Goal: Task Accomplishment & Management: Manage account settings

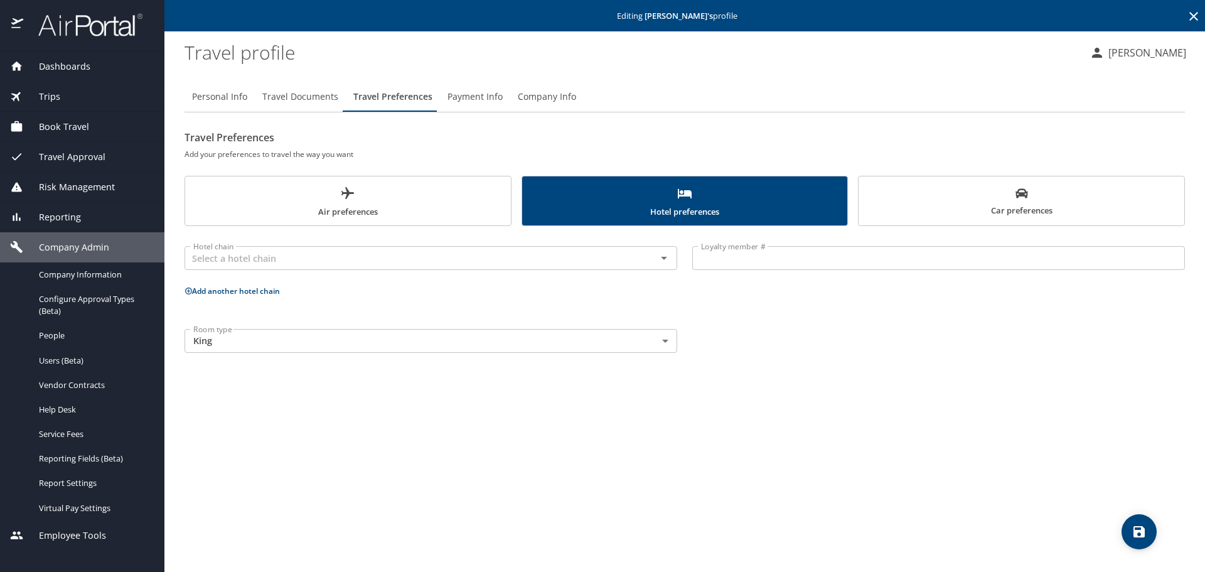
click at [1191, 16] on icon at bounding box center [1193, 16] width 15 height 15
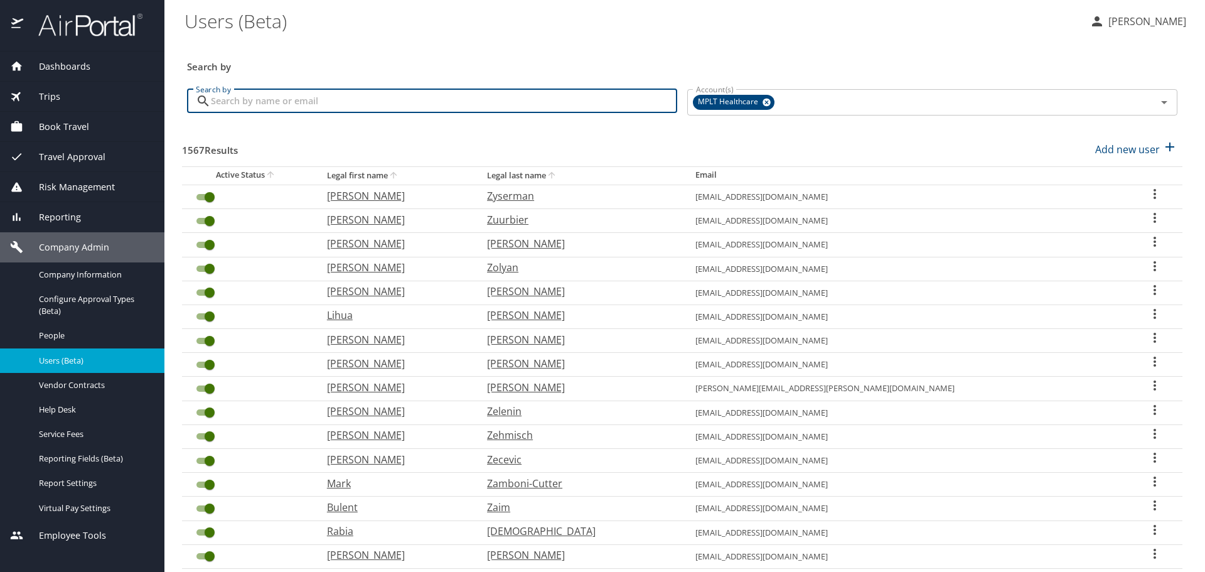
click at [522, 103] on input "Search by" at bounding box center [444, 101] width 466 height 24
type input "prasha"
checkbox input "false"
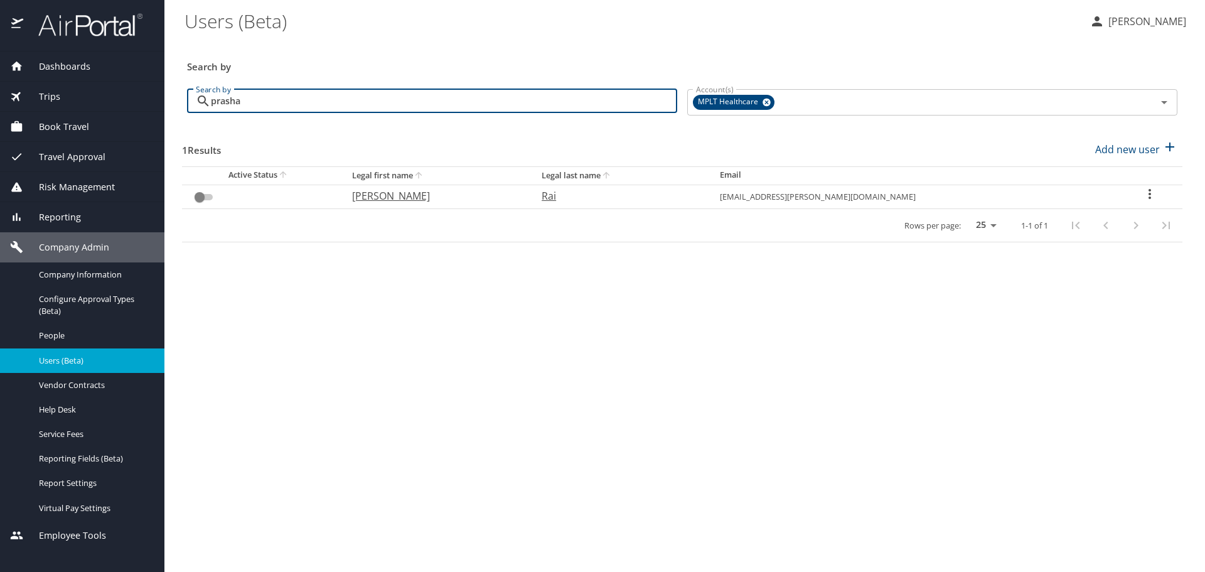
type input "prasha"
click at [457, 196] on p "[PERSON_NAME]" at bounding box center [434, 195] width 165 height 15
select select "US"
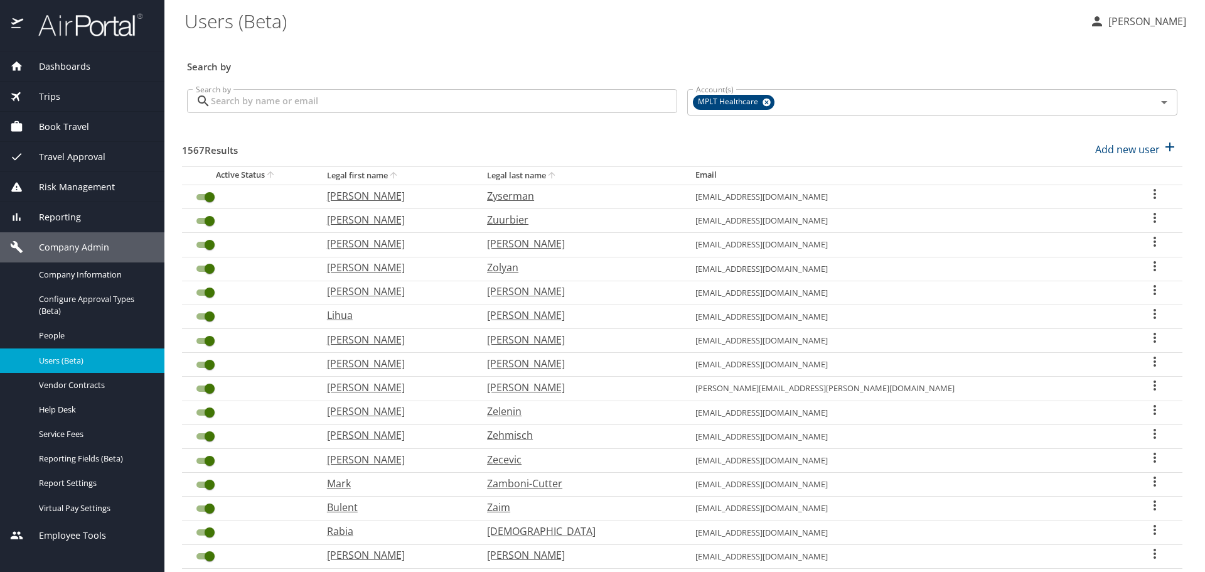
click at [398, 107] on input "Search by" at bounding box center [444, 101] width 466 height 24
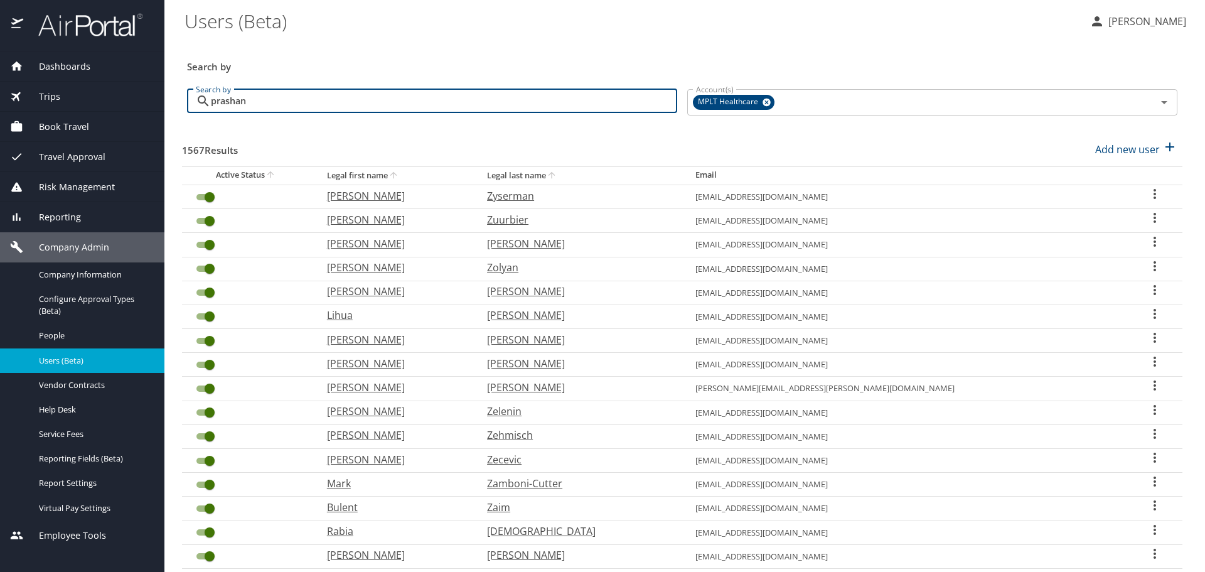
type input "prashant"
checkbox input "false"
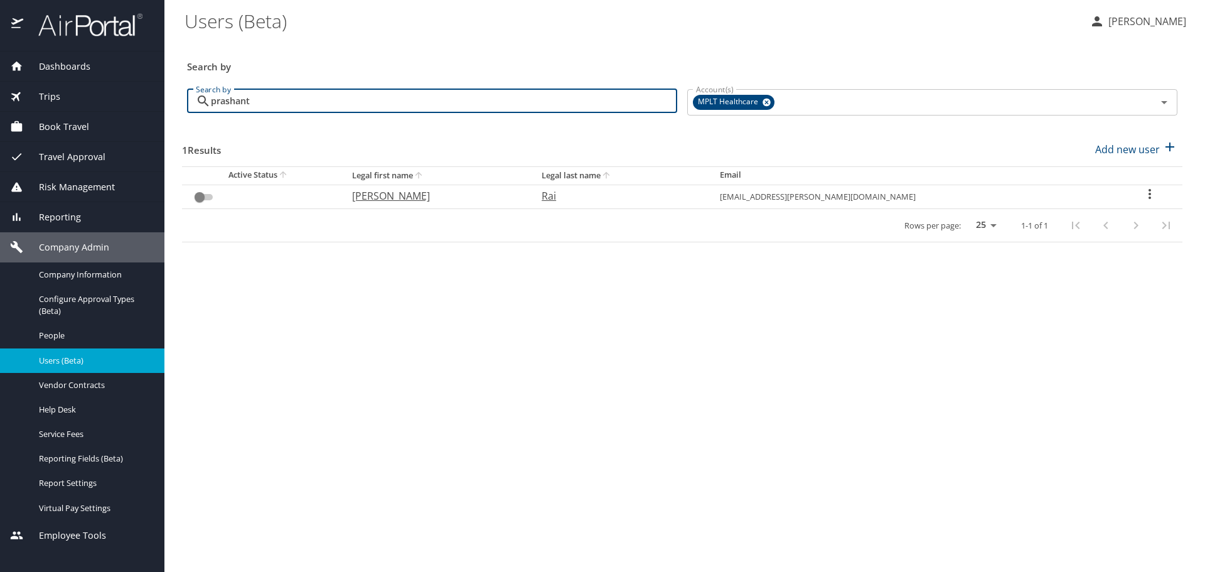
drag, startPoint x: 278, startPoint y: 102, endPoint x: 111, endPoint y: 93, distance: 167.2
click at [111, 93] on div "Dashboards AirPortal 360™ Manager My Travel Dashboard Trips Airtinerary® Lookup…" at bounding box center [602, 286] width 1205 height 572
type input "ga"
checkbox input "true"
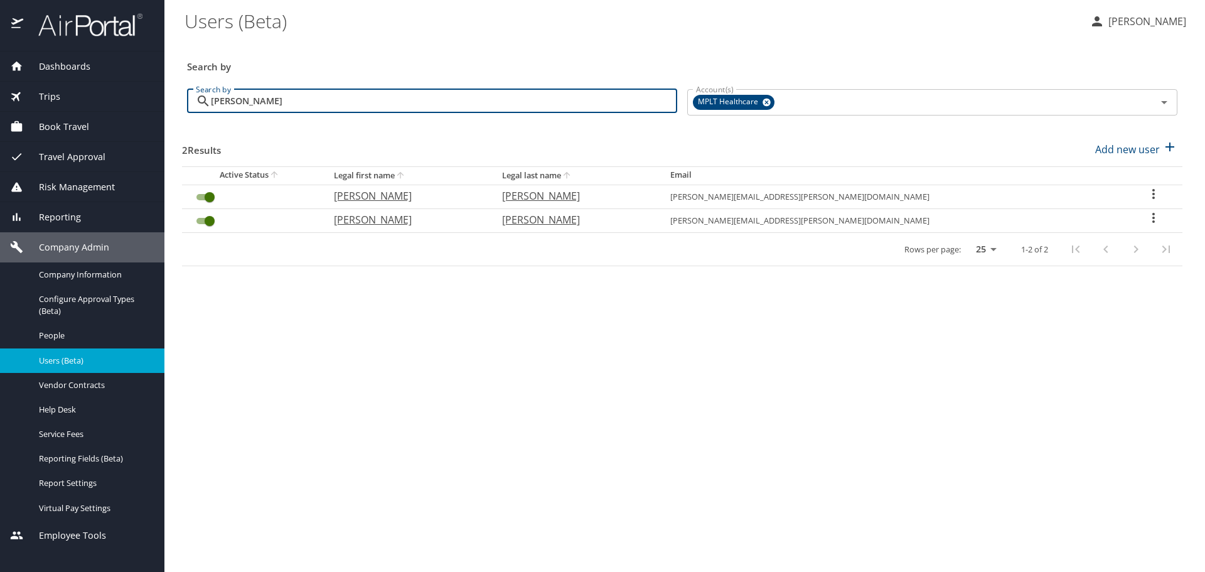
type input "[PERSON_NAME]"
click at [407, 222] on p "[PERSON_NAME]" at bounding box center [405, 219] width 143 height 15
select select "US"
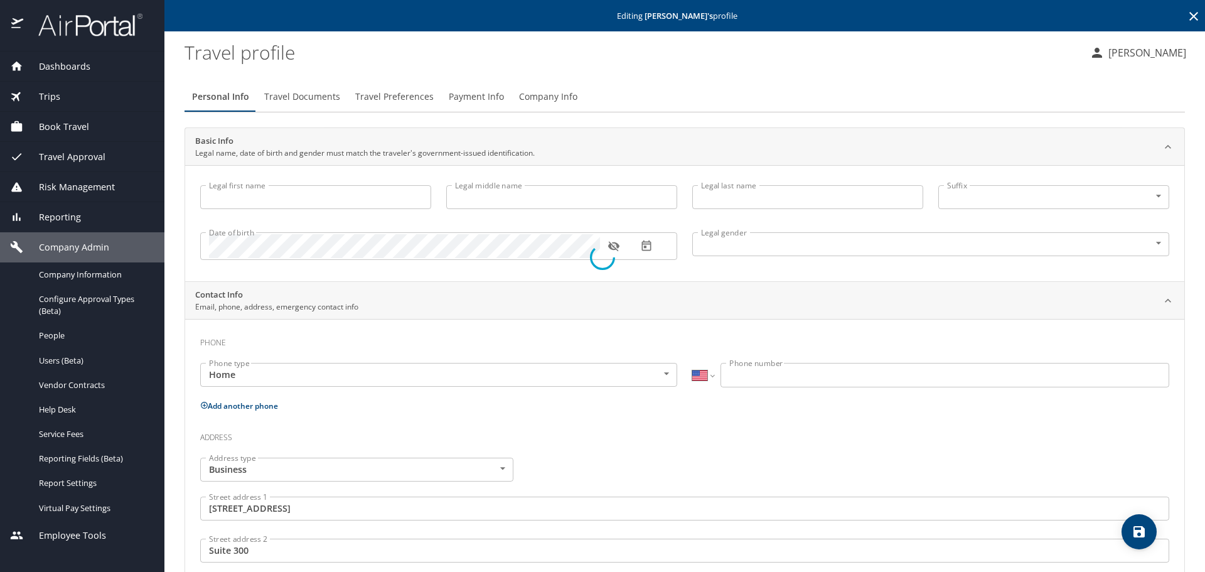
type input "[PERSON_NAME]"
type input "[DEMOGRAPHIC_DATA]"
type input "[PERSON_NAME]"
type input "Sr. [PERSON_NAME]"
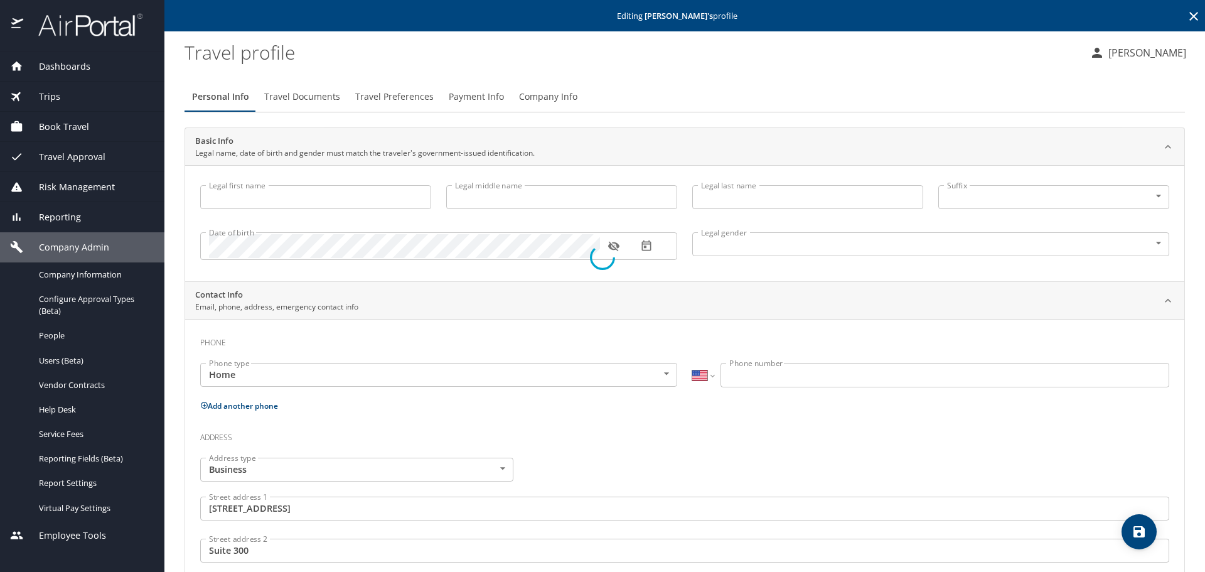
select select "MM"
type input "7189168703"
type input "[GEOGRAPHIC_DATA]"
type input "[US_STATE]"
select select "US"
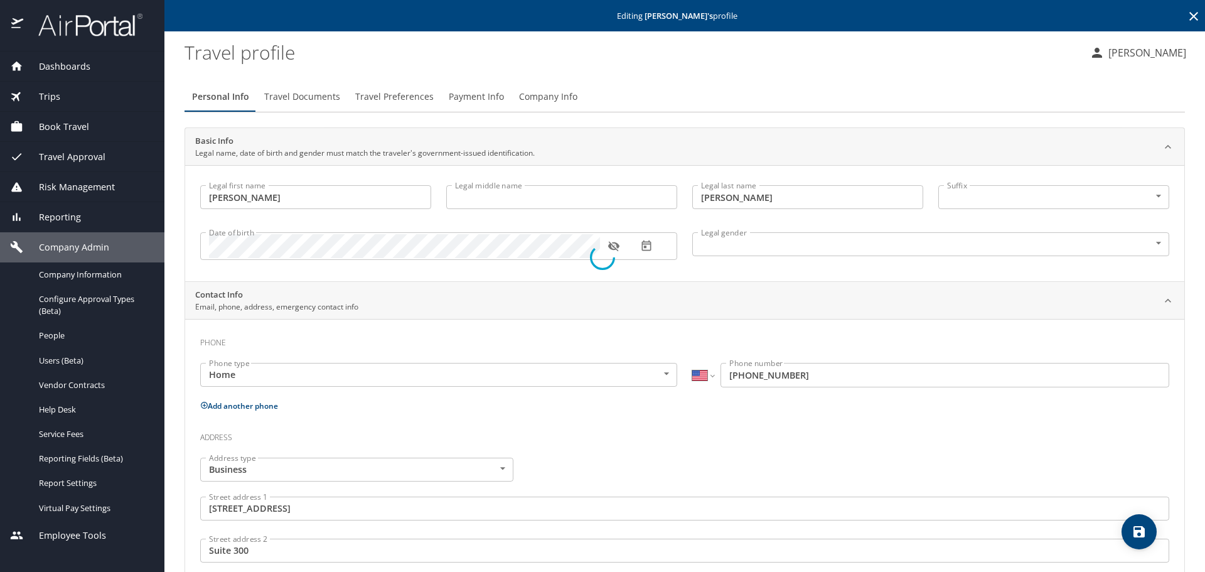
select select "MM"
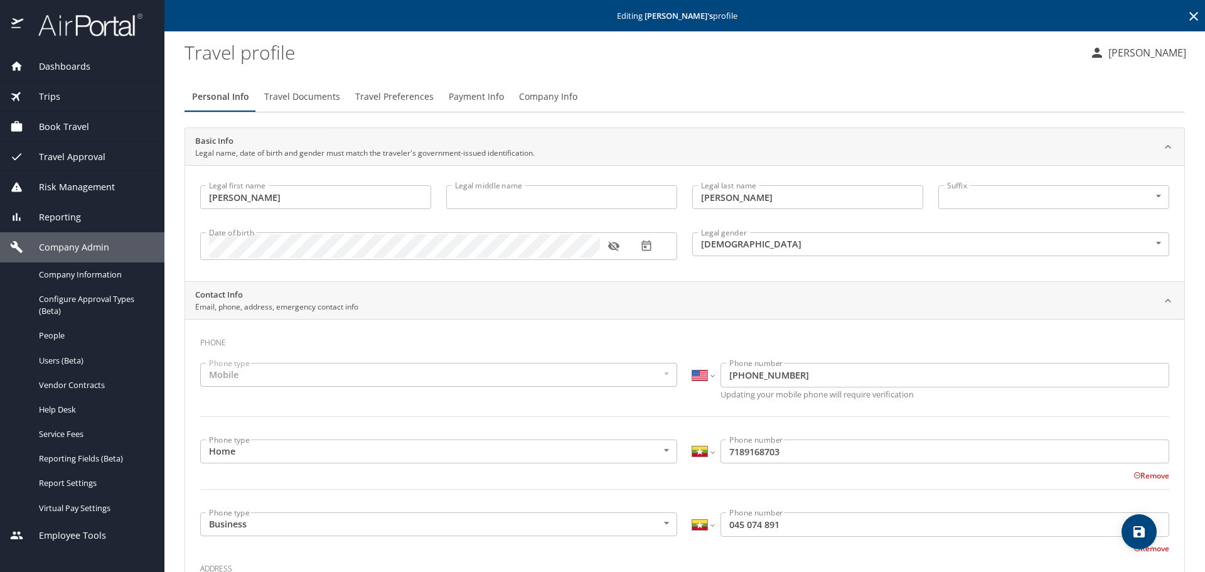
click at [387, 95] on span "Travel Preferences" at bounding box center [394, 97] width 78 height 16
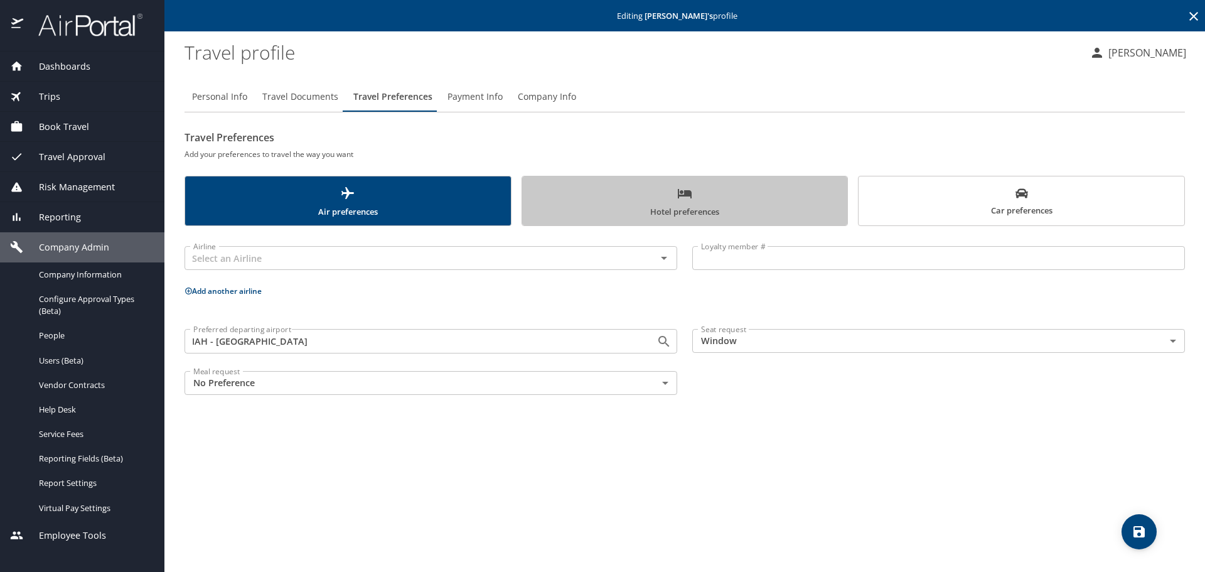
click at [795, 205] on span "Hotel preferences" at bounding box center [685, 202] width 311 height 33
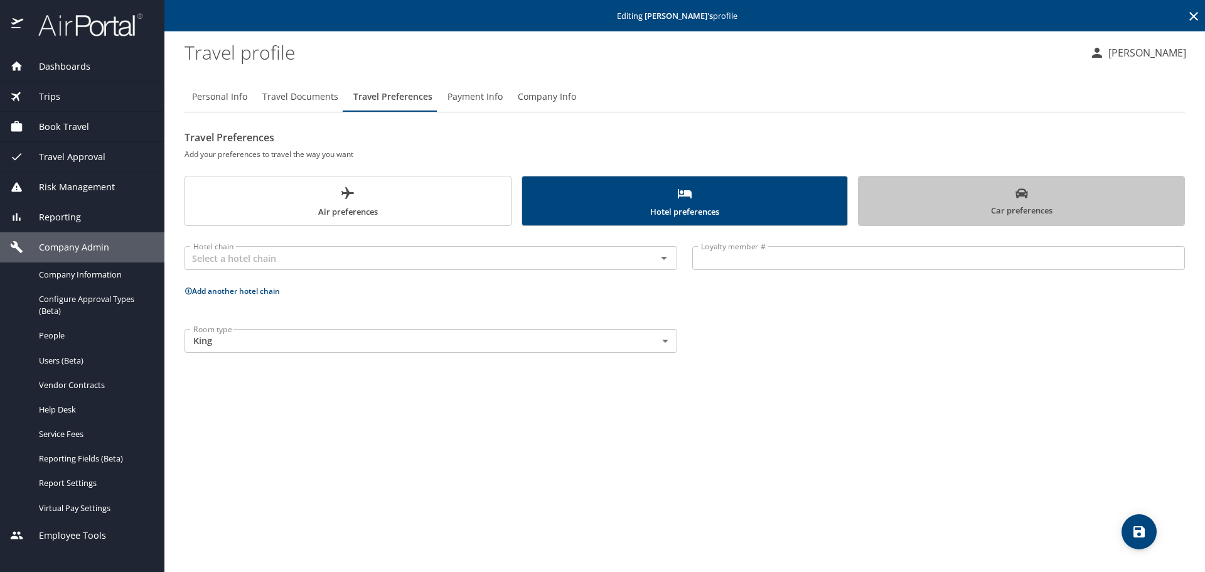
click at [867, 196] on span "Car preferences" at bounding box center [1021, 202] width 311 height 31
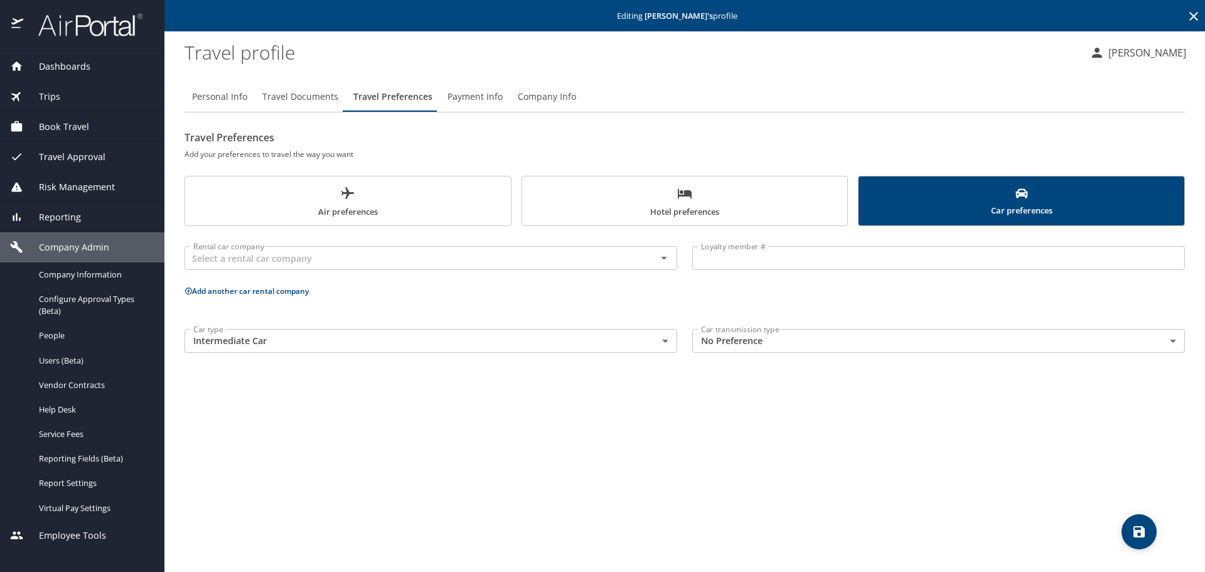
click at [1196, 17] on icon at bounding box center [1193, 16] width 15 height 15
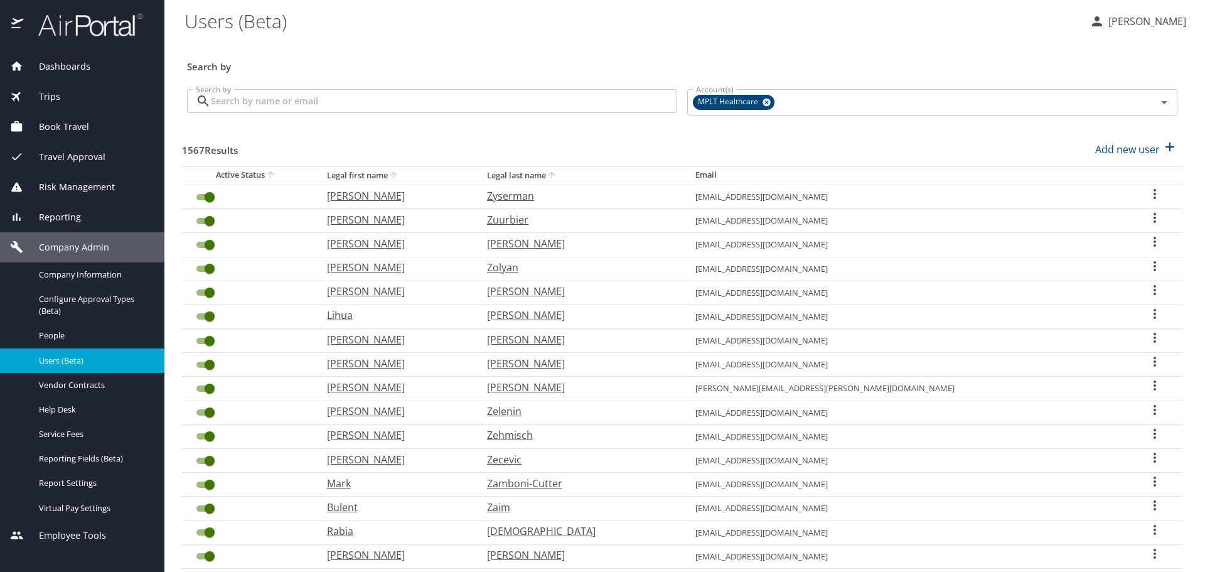
click at [577, 104] on input "Search by" at bounding box center [444, 101] width 466 height 24
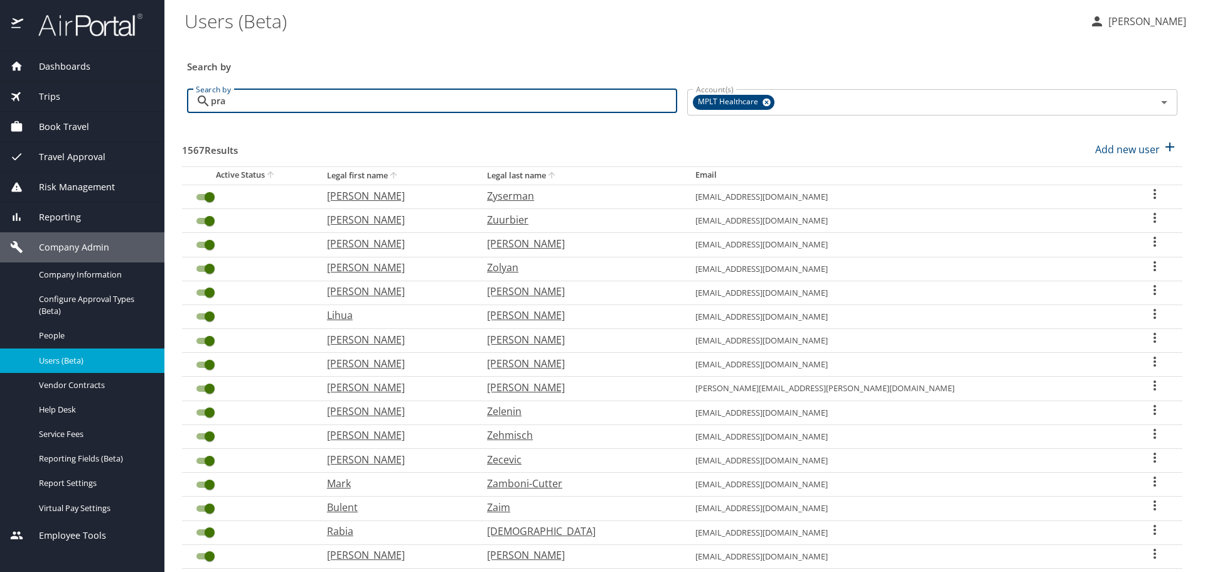
type input "pras"
checkbox input "false"
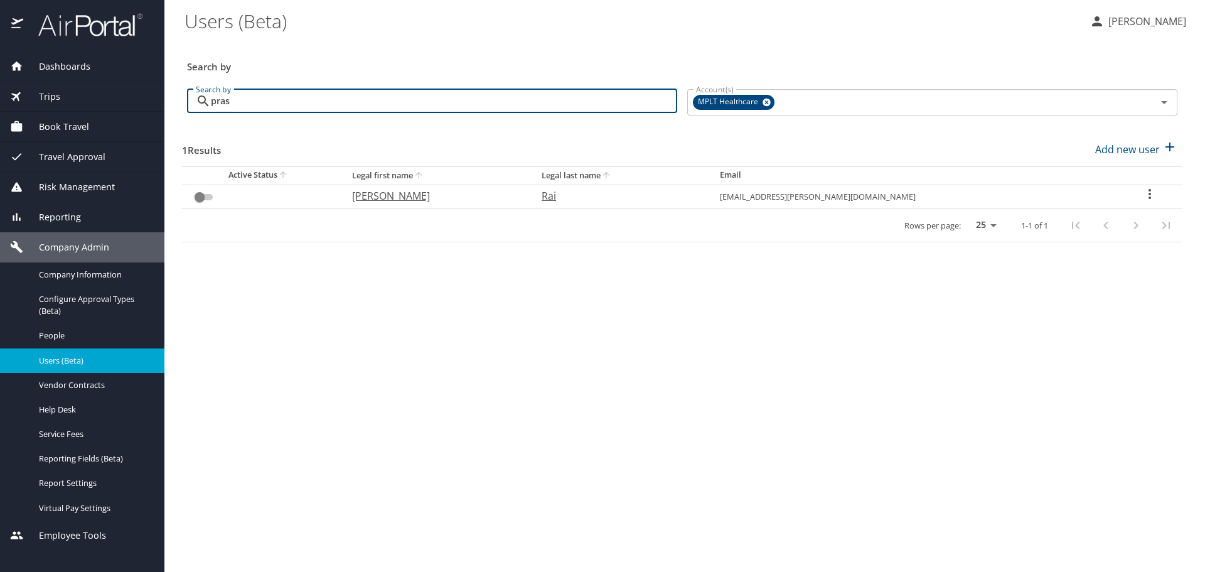
type input "pras"
click at [1147, 195] on icon "User Search Table" at bounding box center [1149, 193] width 15 height 15
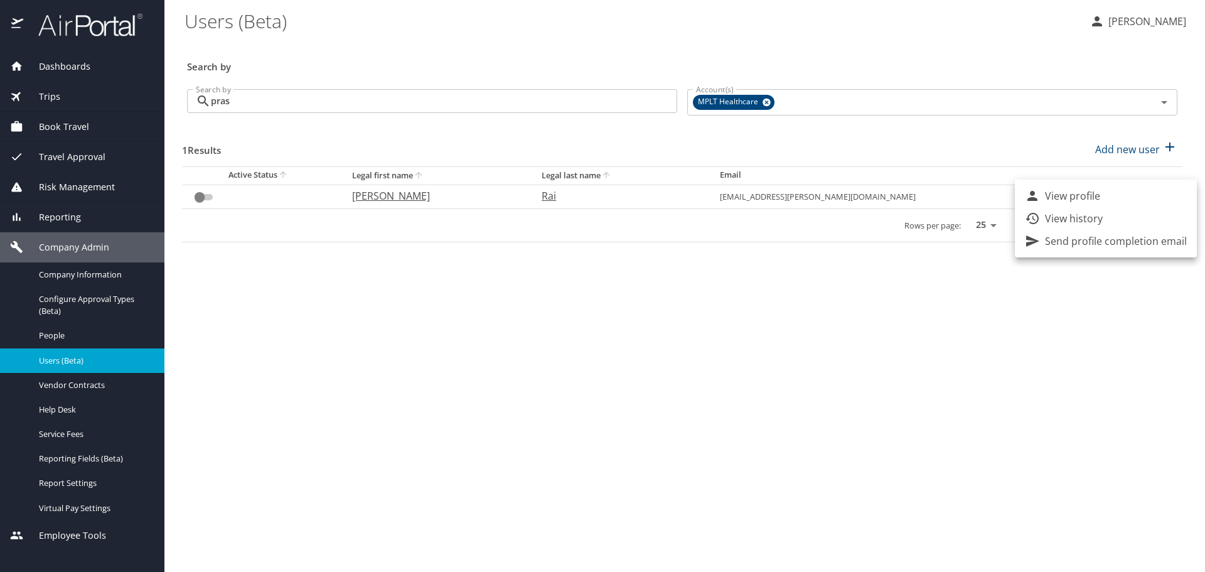
click at [1106, 218] on li "View history" at bounding box center [1106, 218] width 182 height 23
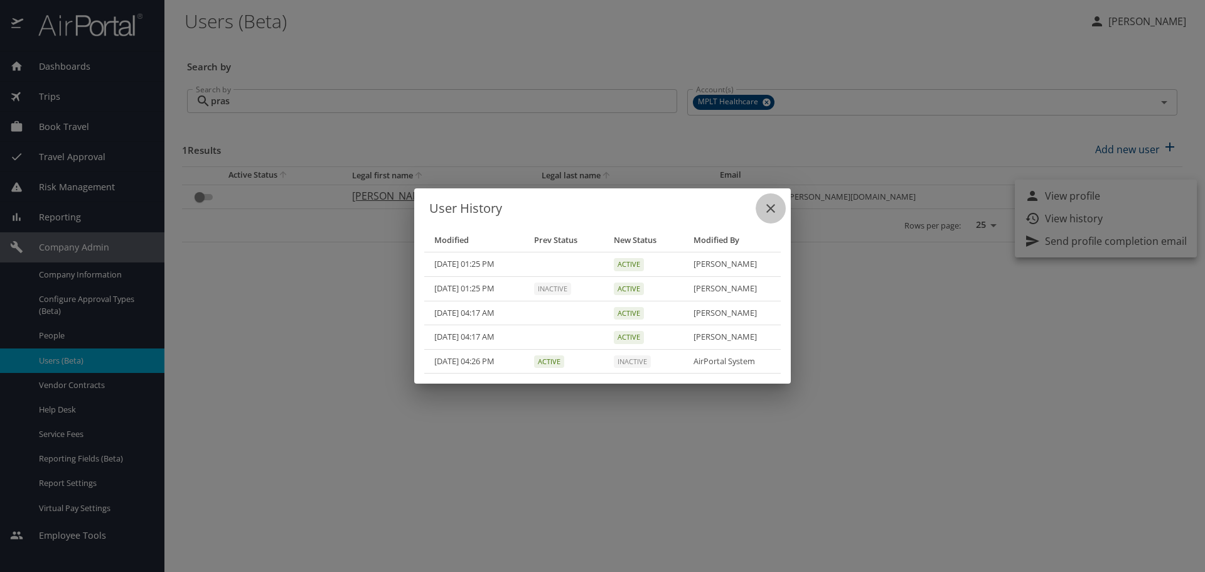
click at [775, 207] on icon "close" at bounding box center [770, 208] width 15 height 15
